Goal: Transaction & Acquisition: Obtain resource

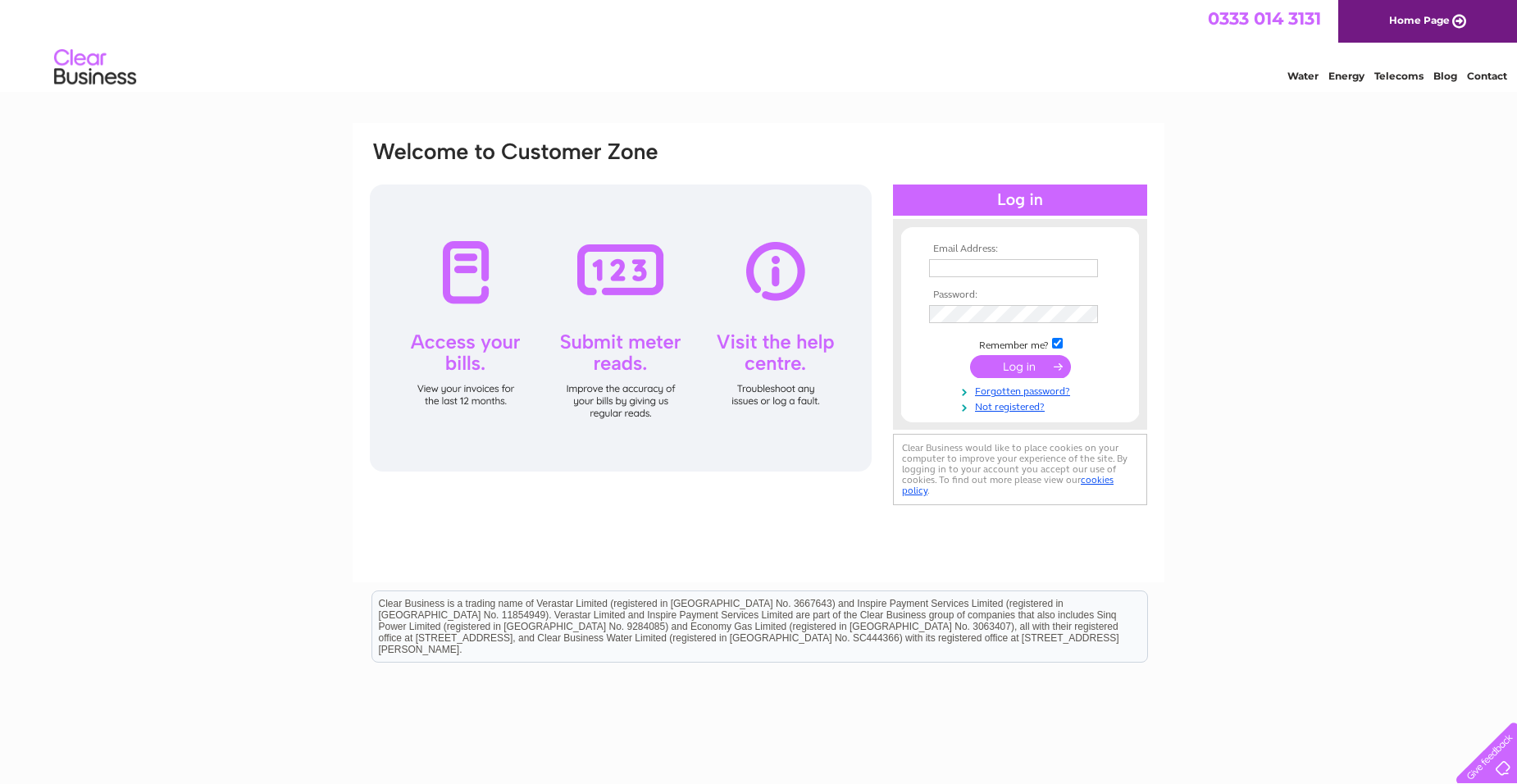
type input "rosemary@eadiecairns.com"
click at [1018, 363] on input "submit" at bounding box center [1020, 366] width 101 height 23
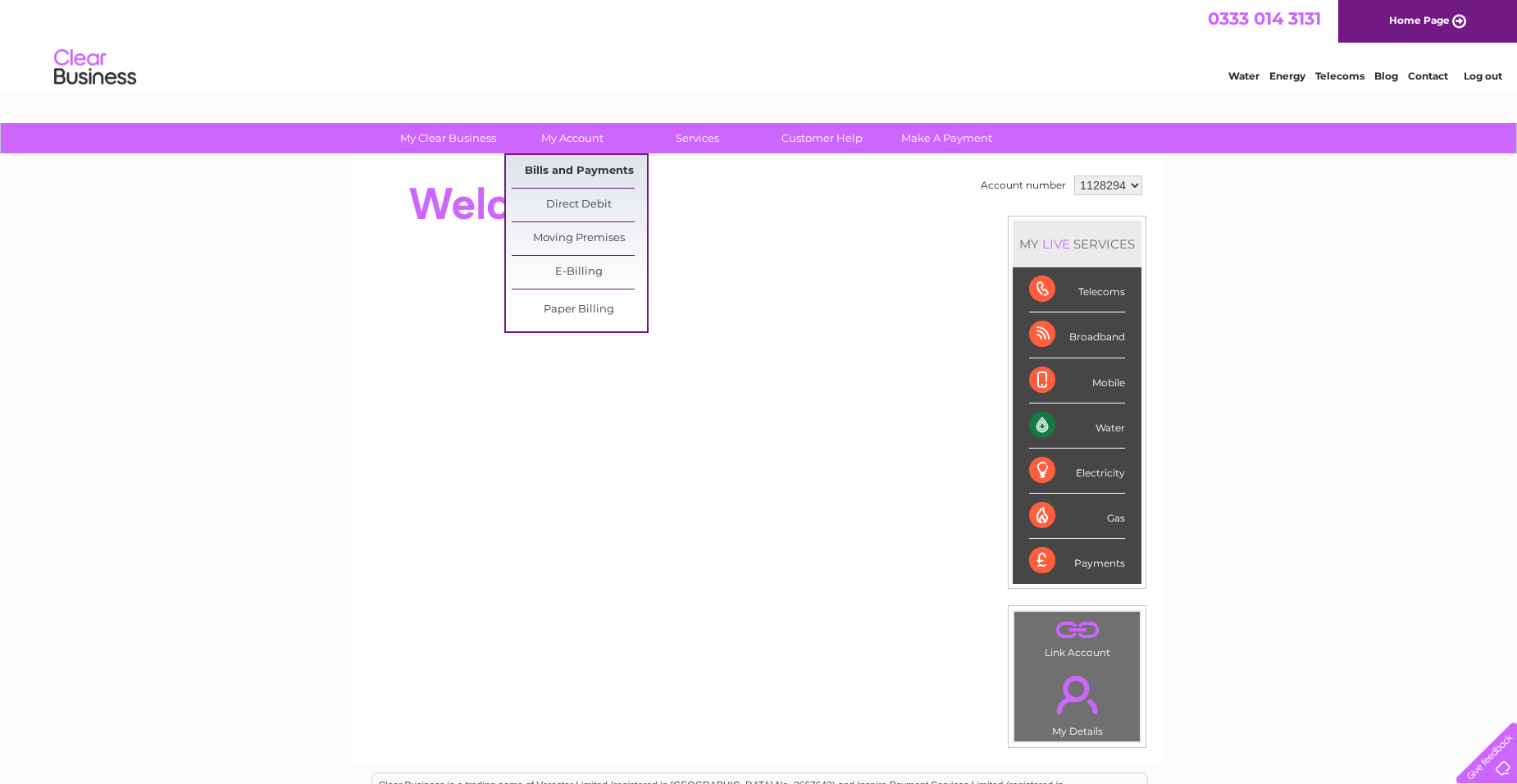
click at [536, 164] on link "Bills and Payments" at bounding box center [579, 171] width 135 height 32
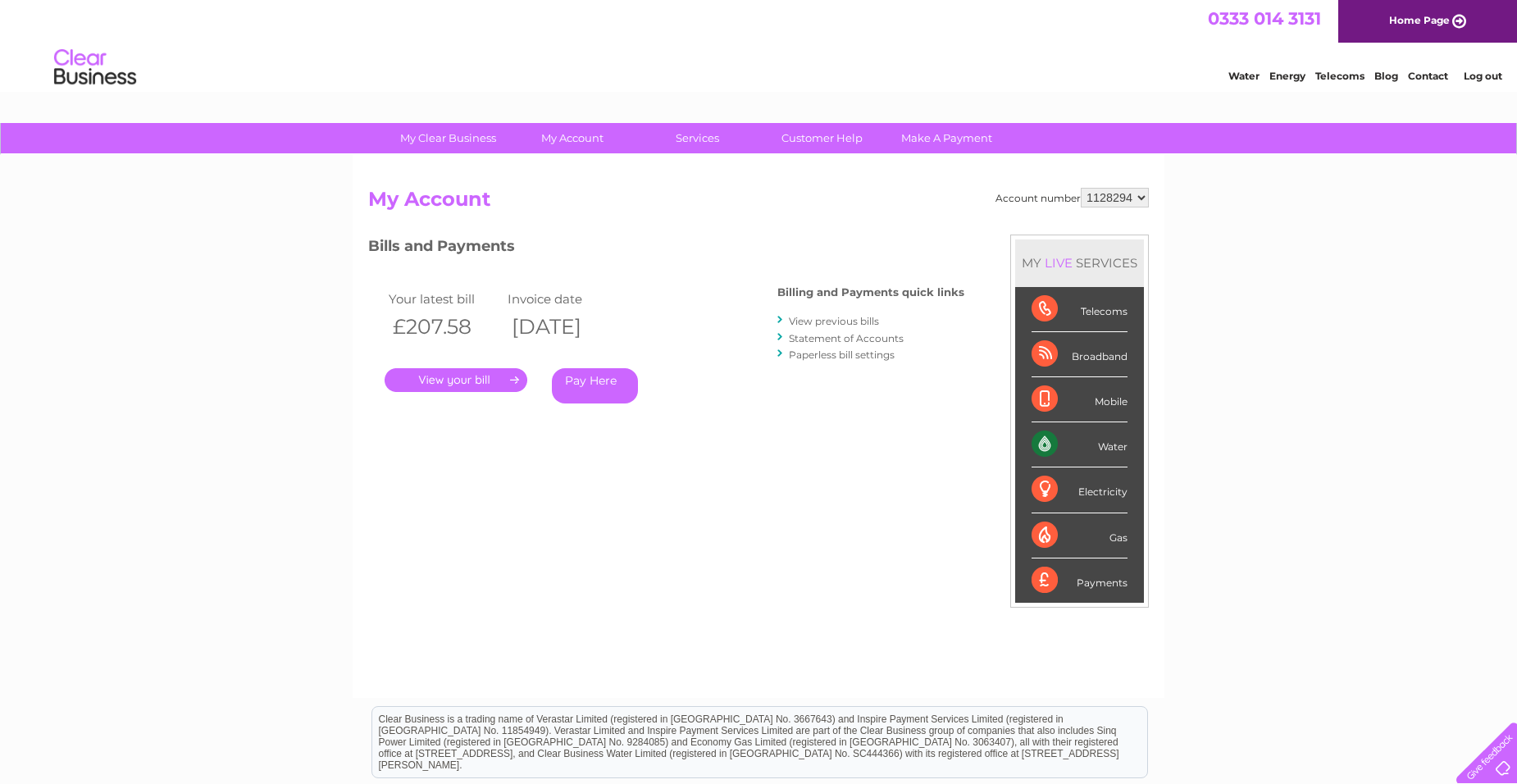
click at [829, 321] on link "View previous bills" at bounding box center [834, 320] width 91 height 12
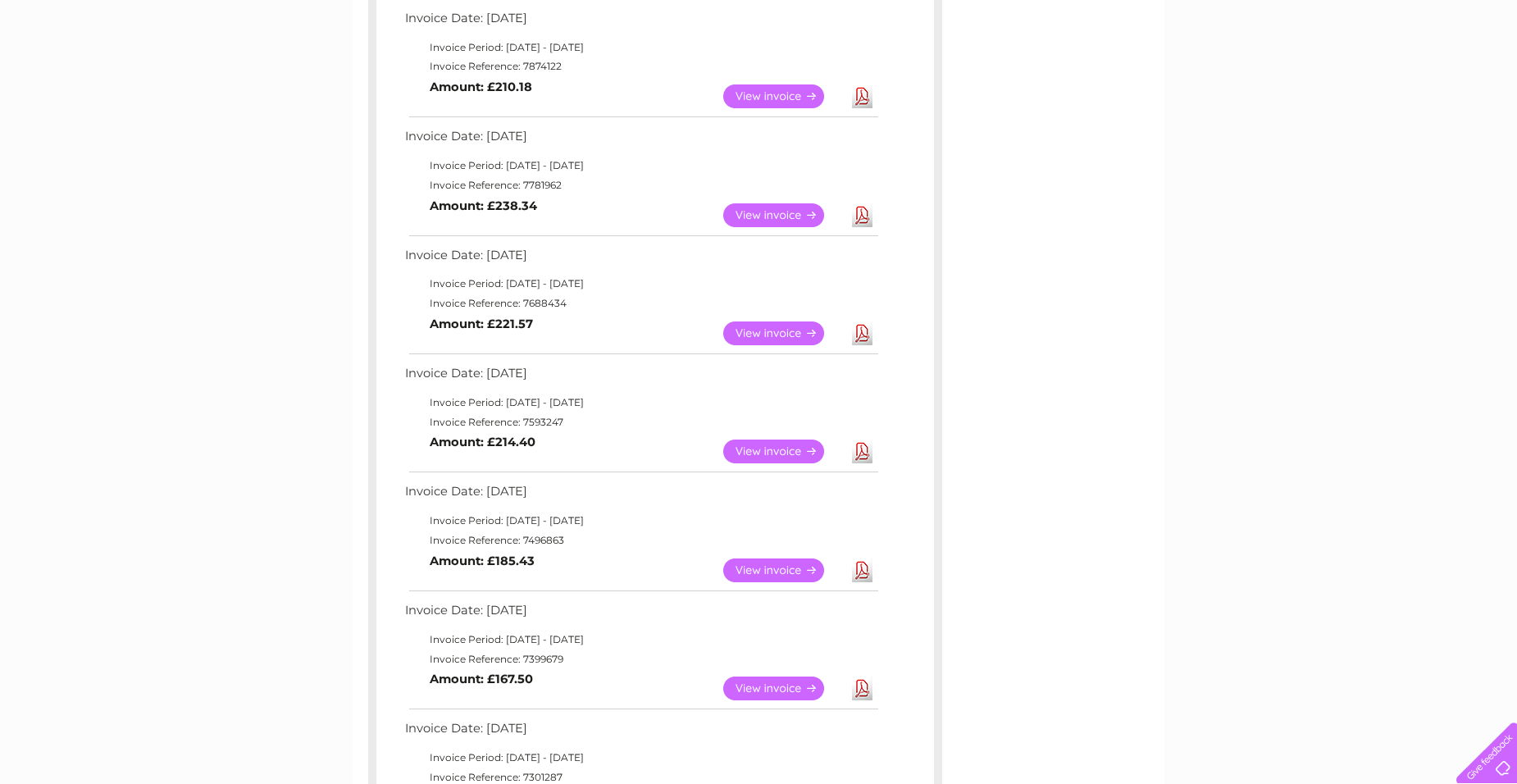
scroll to position [410, 0]
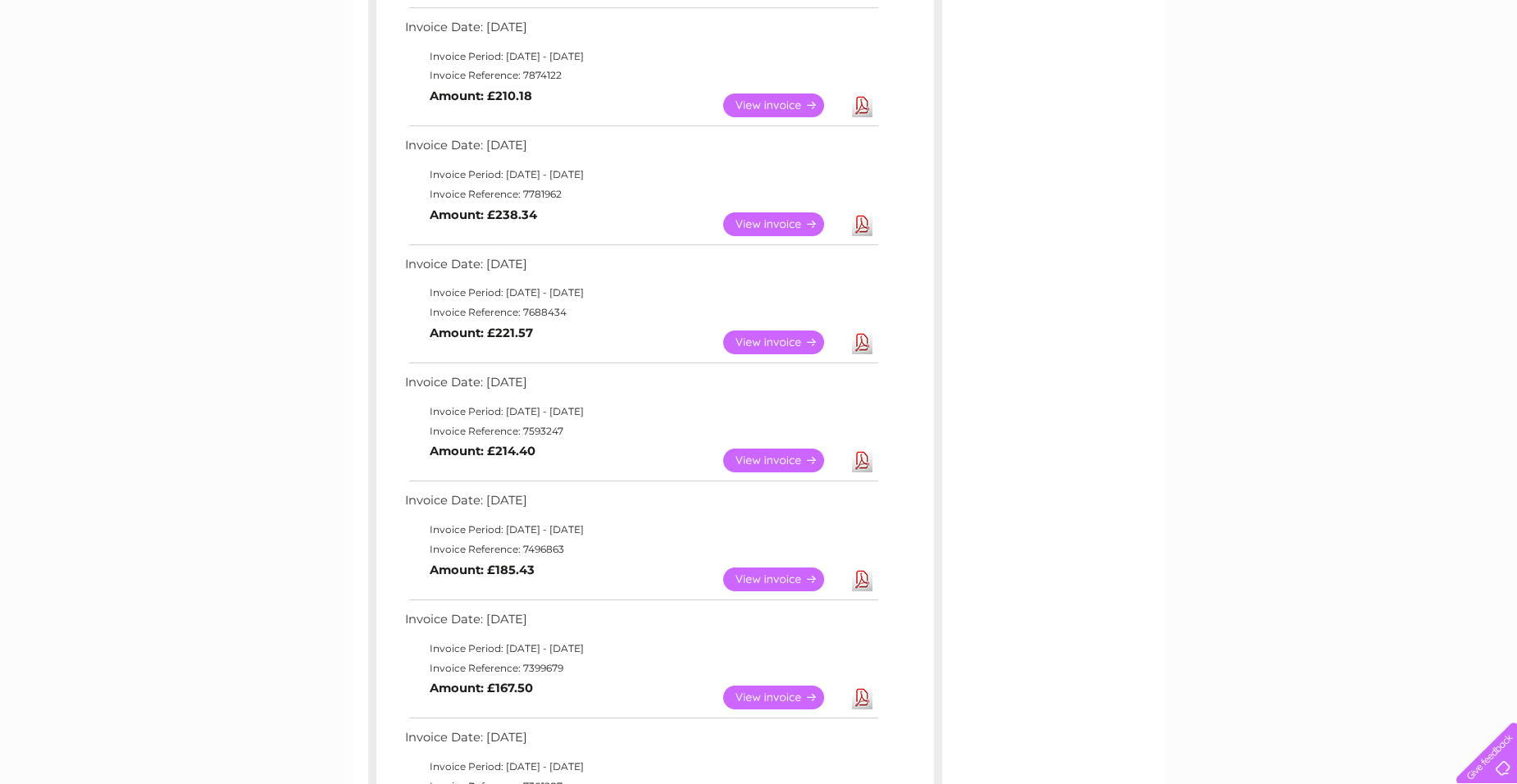
click at [862, 339] on link "Download" at bounding box center [862, 342] width 20 height 24
click at [863, 223] on link "Download" at bounding box center [862, 225] width 20 height 24
click at [862, 99] on link "Download" at bounding box center [862, 105] width 20 height 24
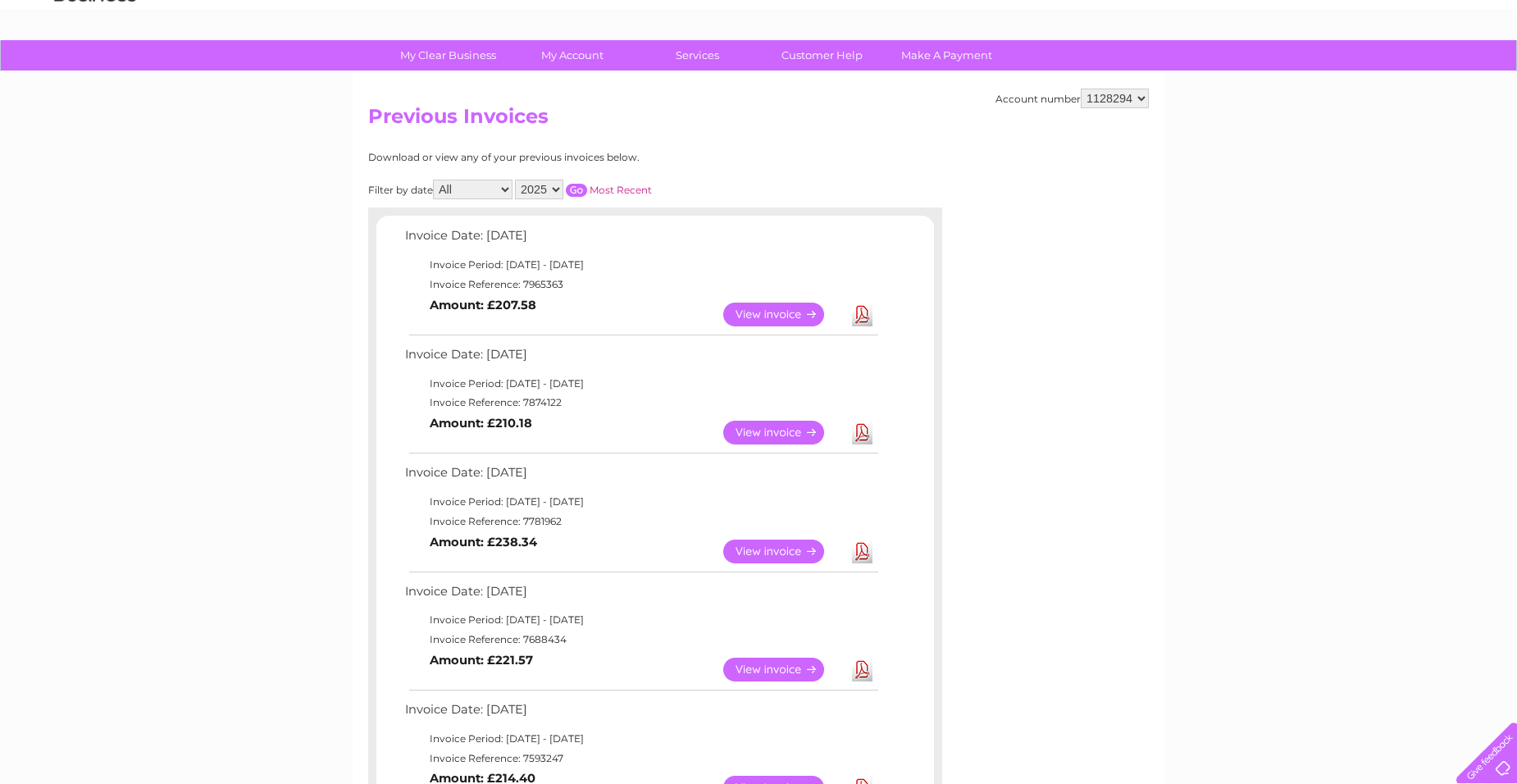
scroll to position [82, 0]
click at [865, 312] on link "Download" at bounding box center [862, 315] width 20 height 24
